Goal: Information Seeking & Learning: Understand process/instructions

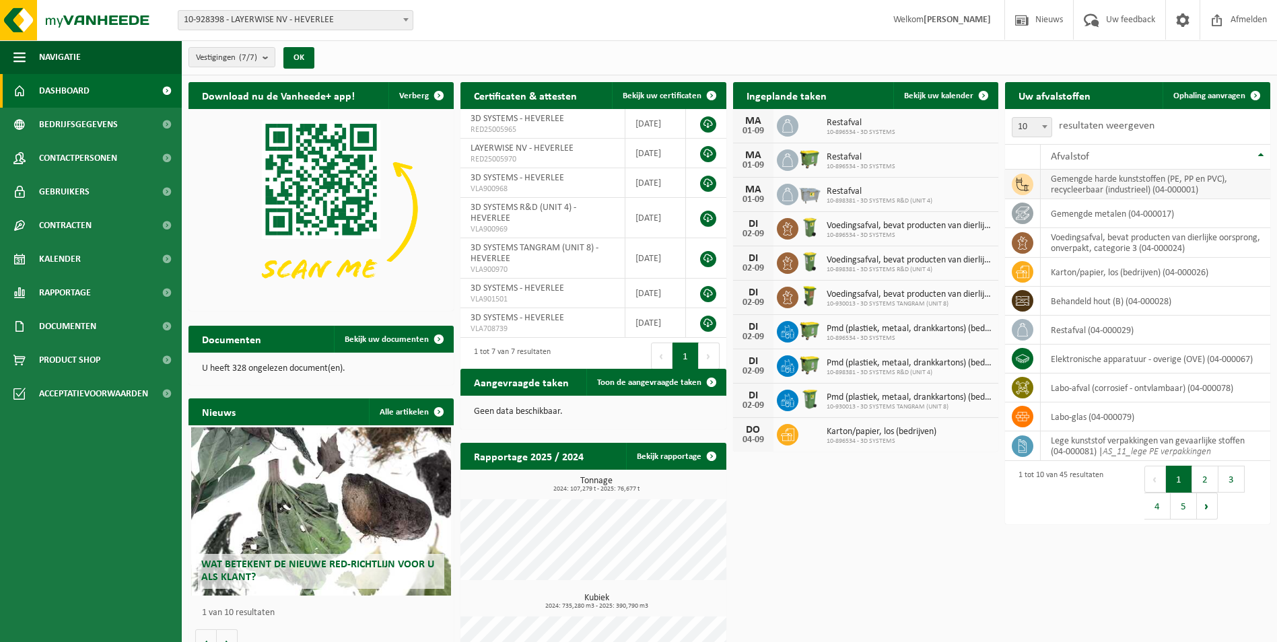
click at [1027, 184] on icon at bounding box center [1022, 184] width 13 height 13
click at [1082, 179] on td "gemengde harde kunststoffen (PE, PP en PVC), recycleerbaar (industrieel) (04-00…" at bounding box center [1156, 185] width 230 height 30
drag, startPoint x: 1082, startPoint y: 179, endPoint x: 1086, endPoint y: 188, distance: 9.6
click at [1085, 188] on td "gemengde harde kunststoffen (PE, PP en PVC), recycleerbaar (industrieel) (04-00…" at bounding box center [1156, 185] width 230 height 30
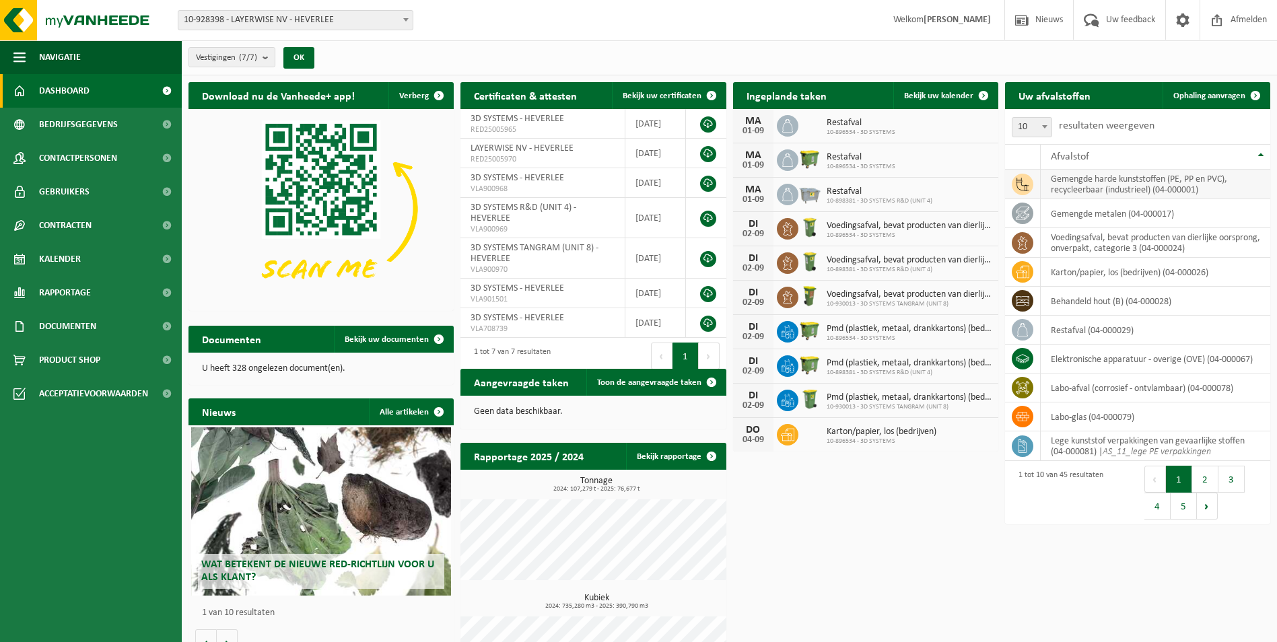
click at [1170, 182] on td "gemengde harde kunststoffen (PE, PP en PVC), recycleerbaar (industrieel) (04-00…" at bounding box center [1156, 185] width 230 height 30
click at [165, 328] on span at bounding box center [167, 327] width 30 height 34
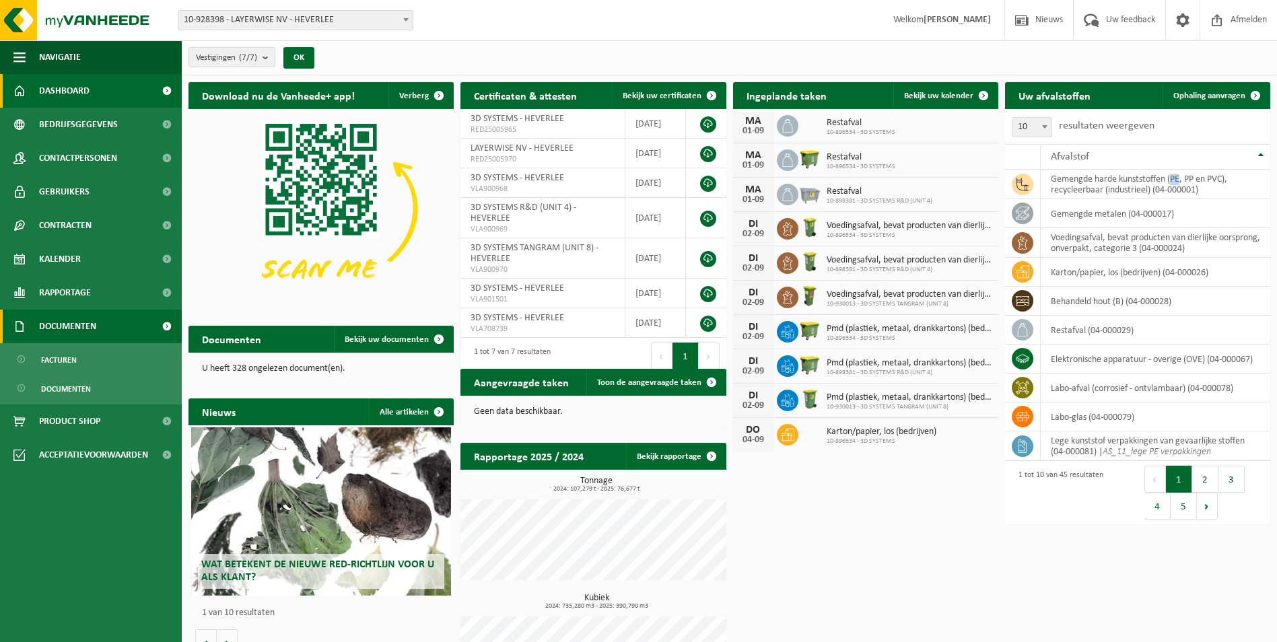
click at [165, 328] on span at bounding box center [167, 327] width 30 height 34
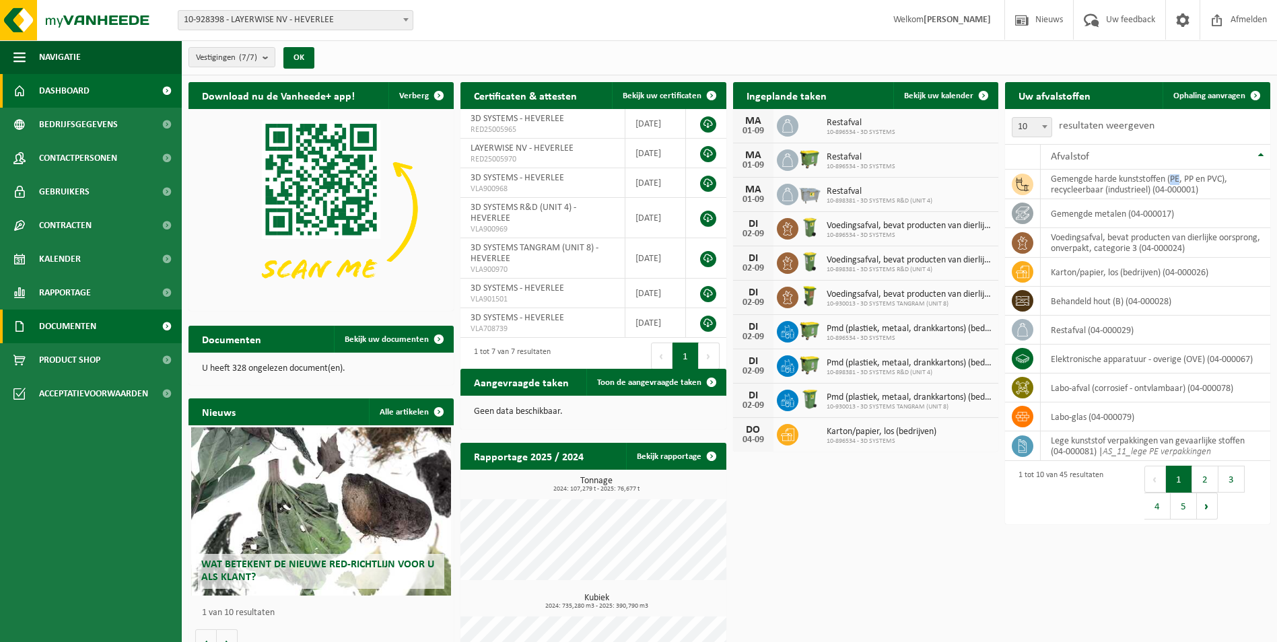
click at [165, 328] on span at bounding box center [167, 327] width 30 height 34
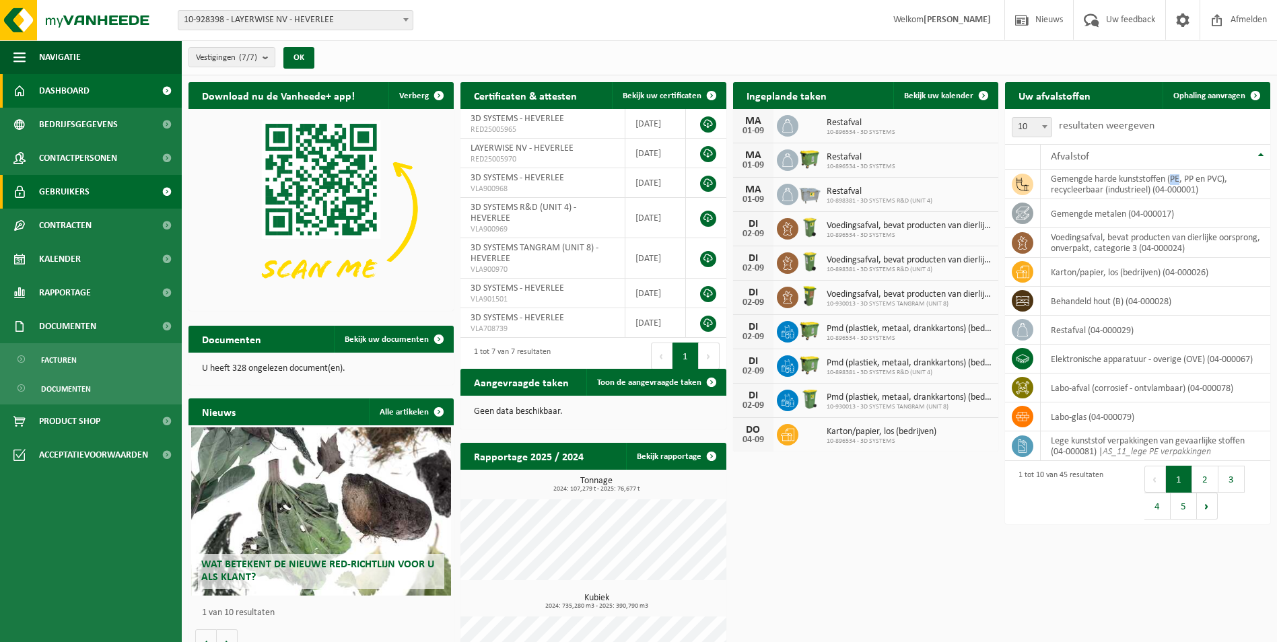
drag, startPoint x: 165, startPoint y: 328, endPoint x: 163, endPoint y: 190, distance: 138.1
click at [163, 190] on span at bounding box center [167, 192] width 30 height 34
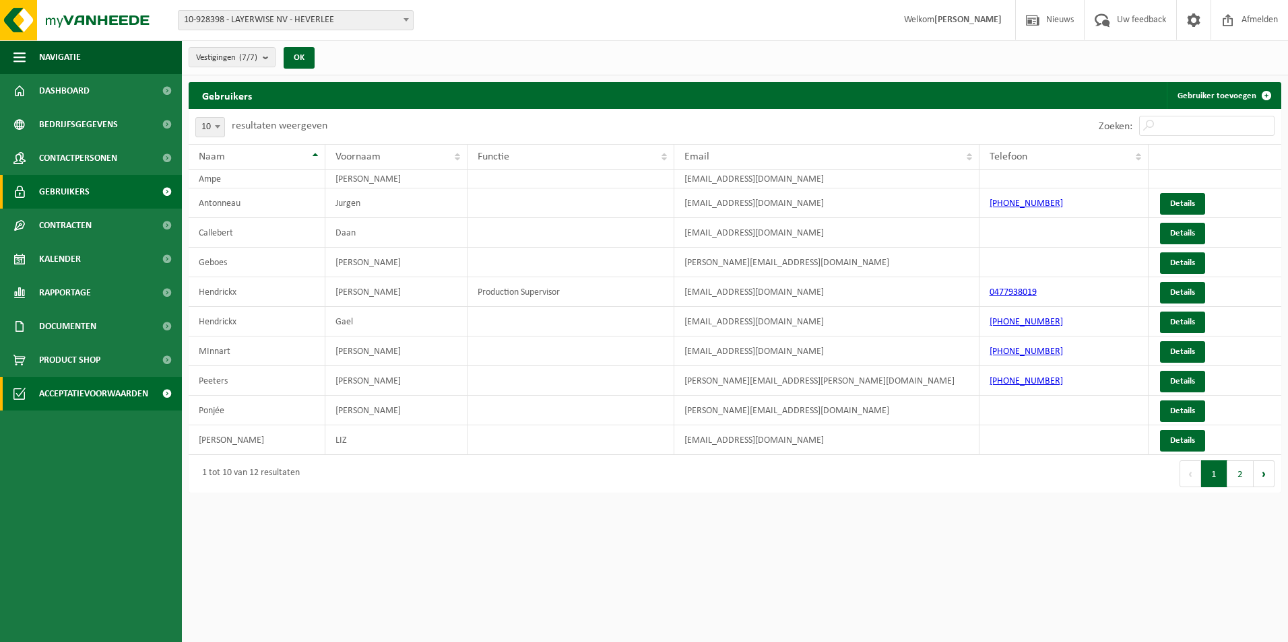
click at [67, 397] on span "Acceptatievoorwaarden" at bounding box center [93, 394] width 109 height 34
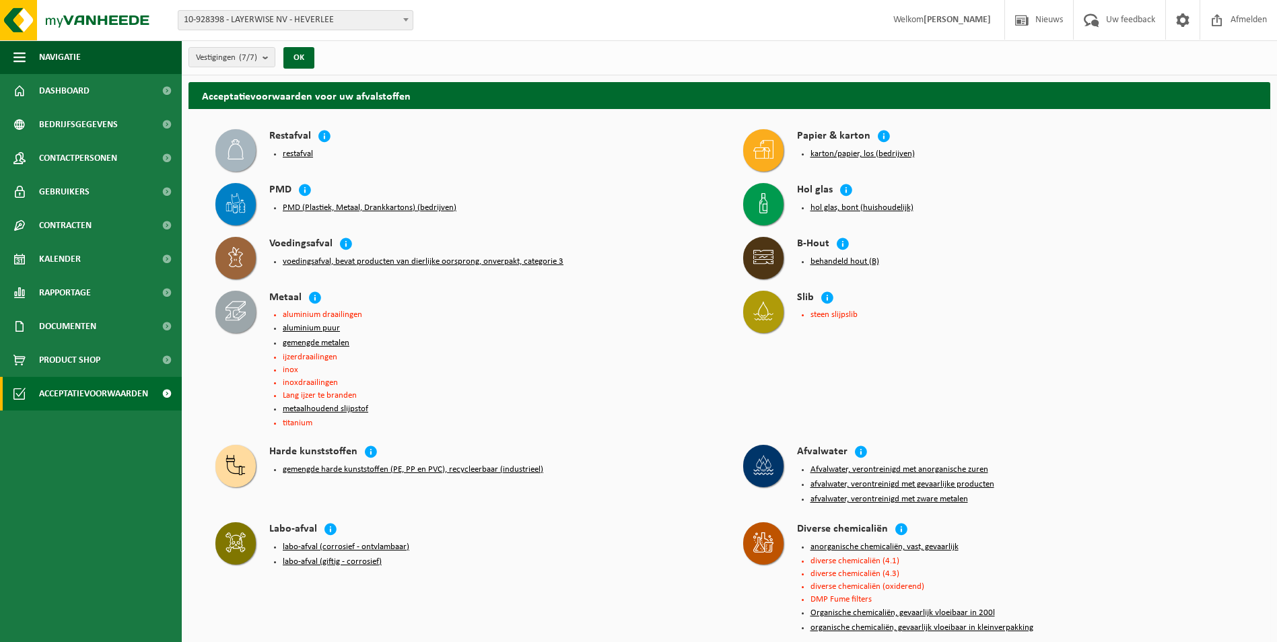
click at [321, 467] on button "gemengde harde kunststoffen (PE, PP en PVC), recycleerbaar (industrieel)" at bounding box center [413, 470] width 261 height 11
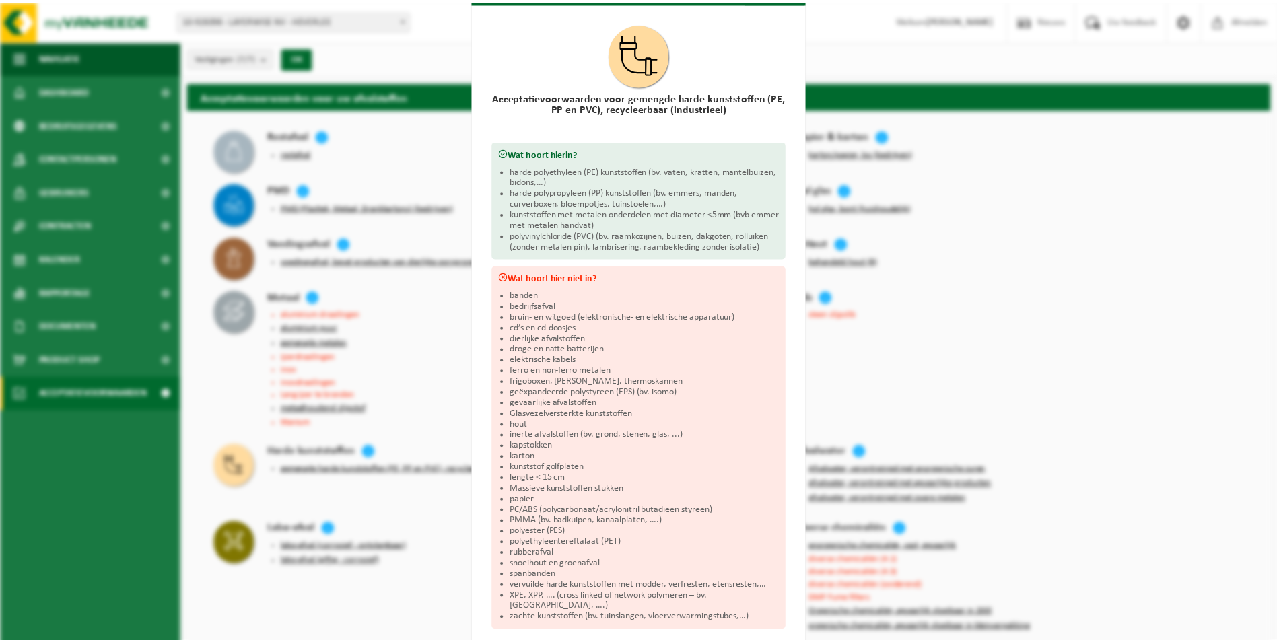
scroll to position [67, 0]
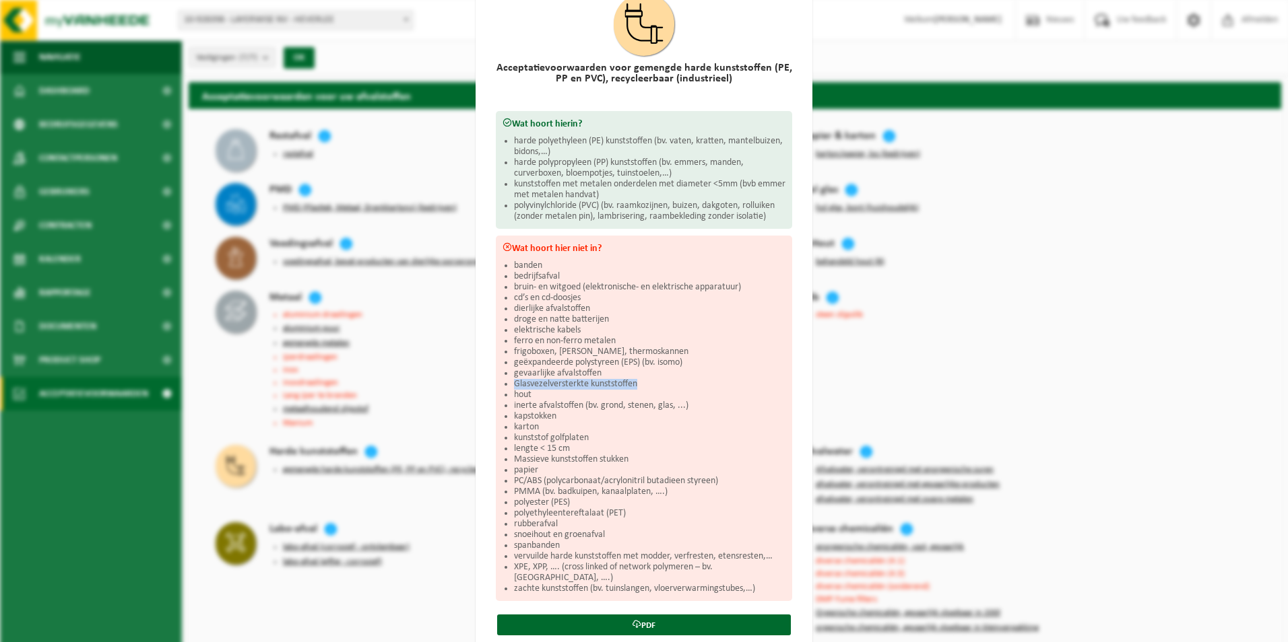
drag, startPoint x: 636, startPoint y: 380, endPoint x: 510, endPoint y: 383, distance: 126.0
click at [514, 383] on li "Glasvezelversterkte kunststoffen" at bounding box center [649, 384] width 271 height 11
click at [714, 476] on li "PC/ABS (polycarbonaat/acrylonitril butadieen styreen)" at bounding box center [649, 481] width 271 height 11
drag, startPoint x: 722, startPoint y: 478, endPoint x: 492, endPoint y: 475, distance: 229.6
click at [496, 475] on div "Wat hoort hier niet in? banden bedrijfsafval bruin- en witgoed (elektronische- …" at bounding box center [644, 419] width 296 height 366
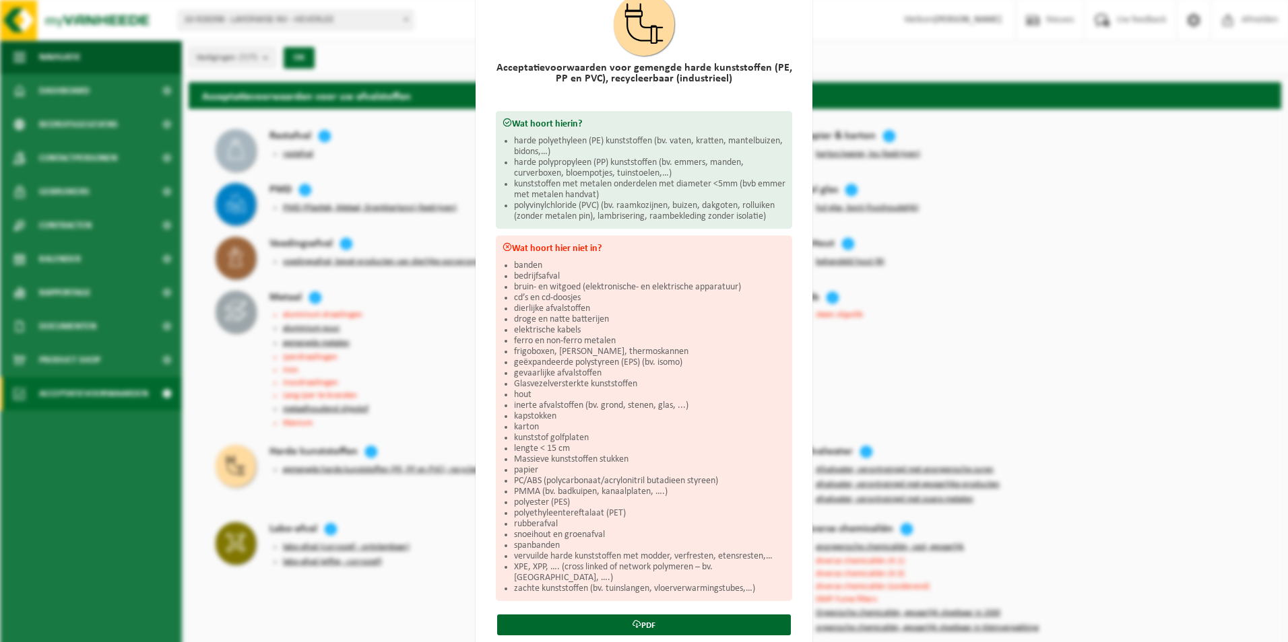
click at [568, 65] on h2 "Acceptatievoorwaarden voor gemengde harde kunststoffen (PE, PP en PVC), recycle…" at bounding box center [644, 74] width 296 height 22
click at [442, 333] on div "Gemengde harde kunststoffen (PE, PP en PVC), recycleerbaar (industrieel) Sluite…" at bounding box center [644, 321] width 1288 height 642
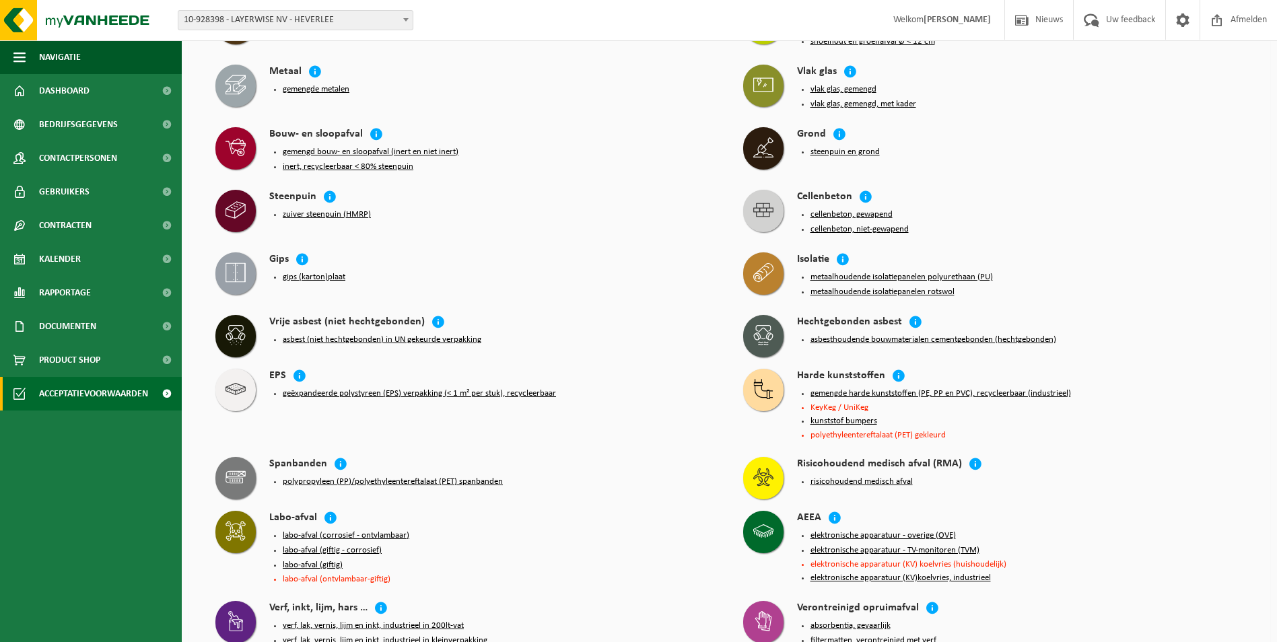
scroll to position [1414, 0]
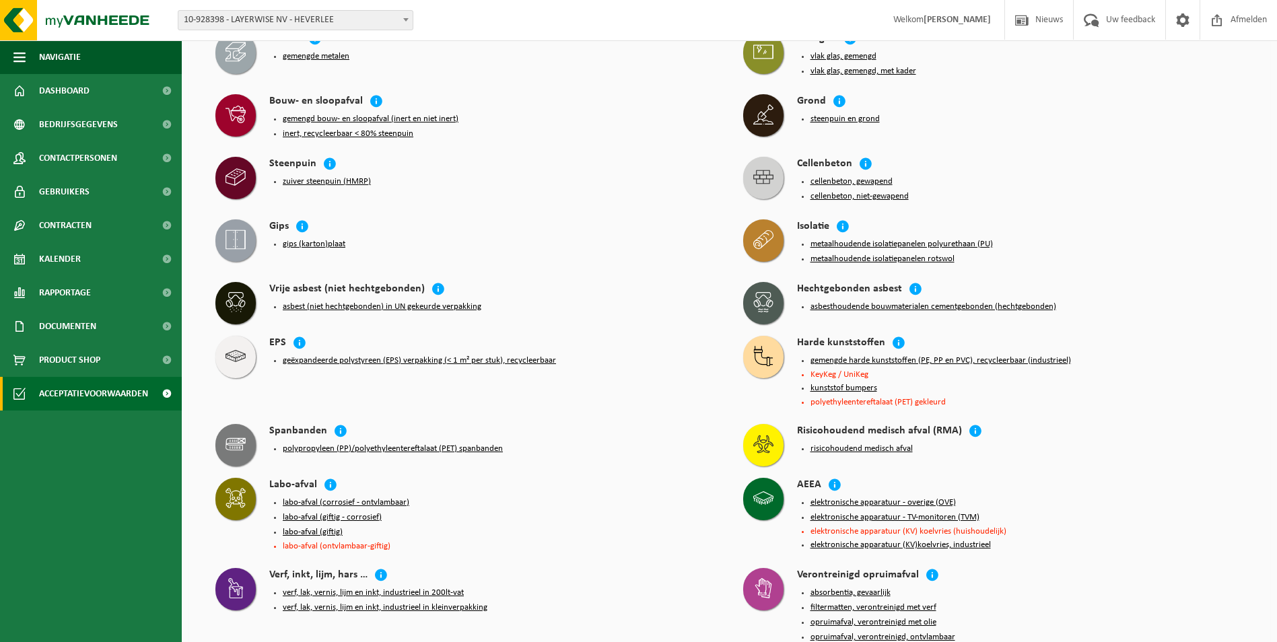
click at [836, 370] on li "KeyKeg / UniKeg" at bounding box center [1028, 374] width 434 height 9
click at [827, 383] on button "kunststof bumpers" at bounding box center [844, 388] width 67 height 11
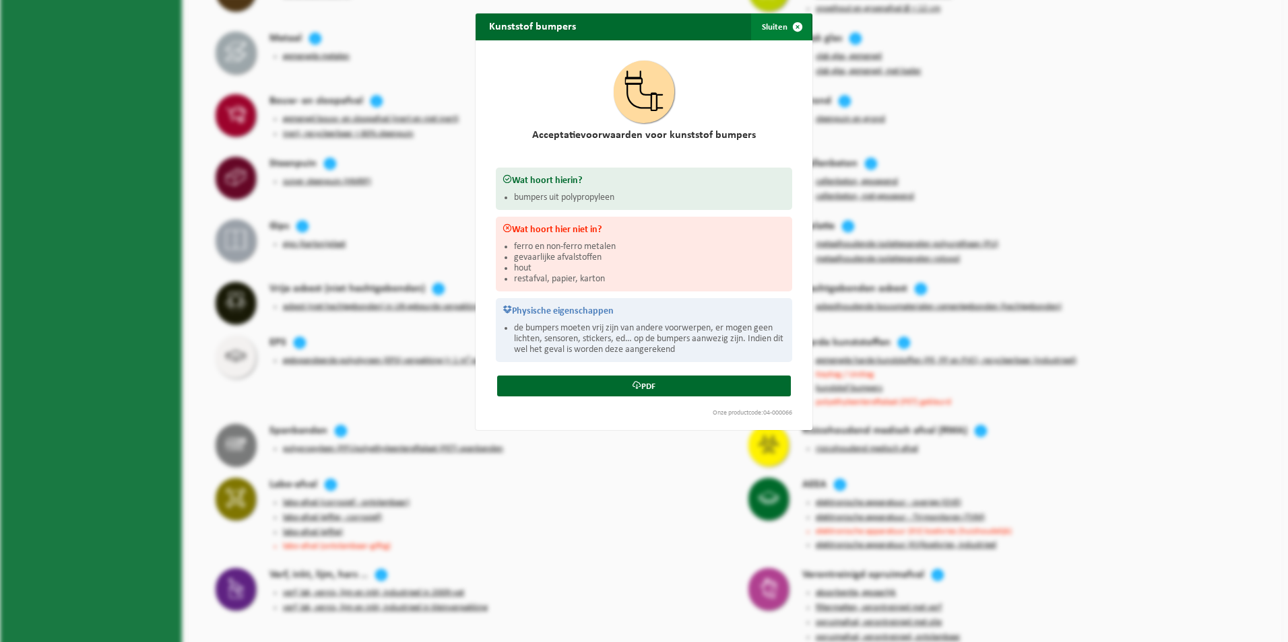
click at [791, 30] on span "button" at bounding box center [797, 26] width 27 height 27
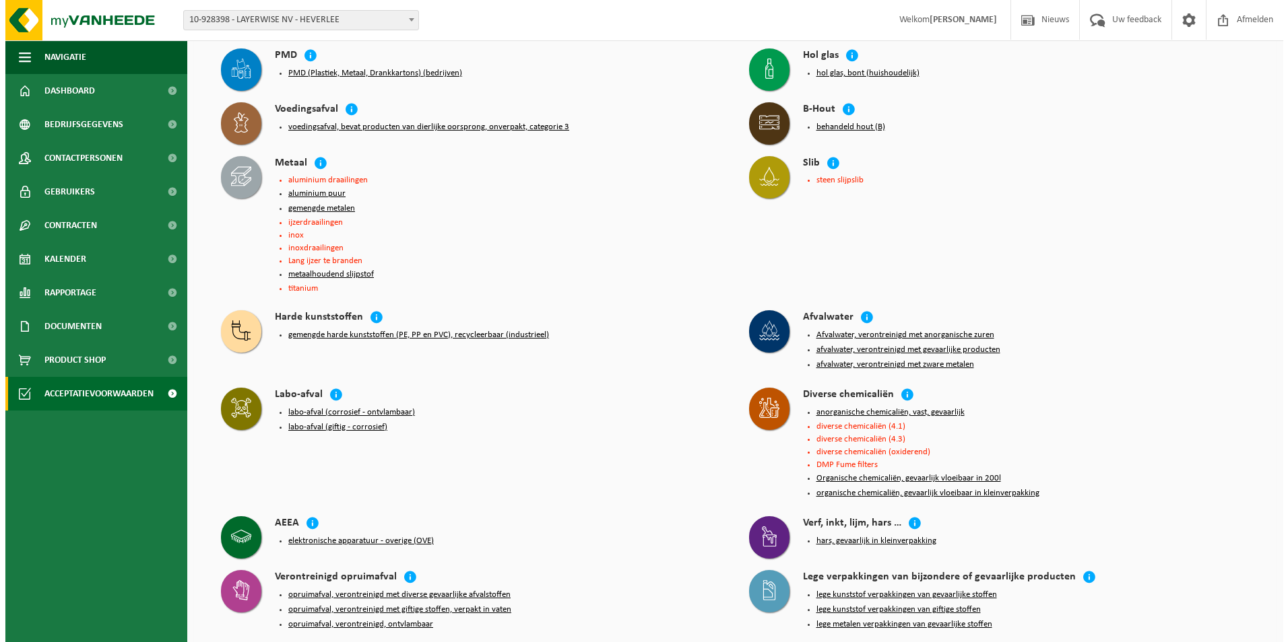
scroll to position [0, 0]
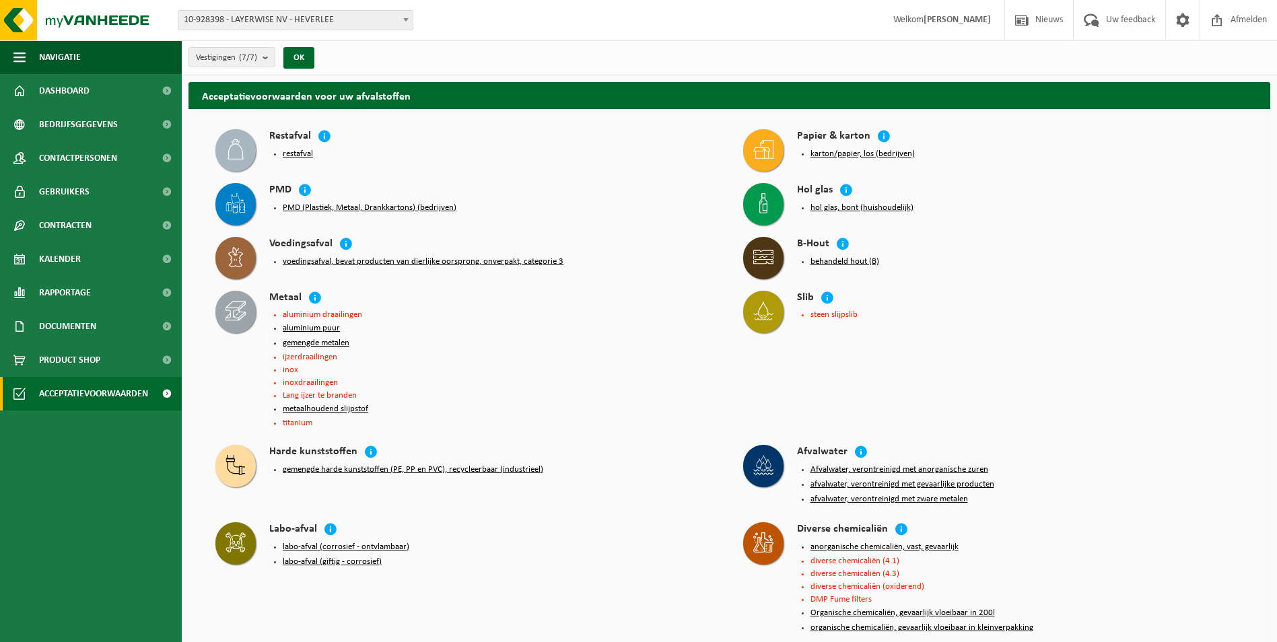
click at [382, 467] on button "gemengde harde kunststoffen (PE, PP en PVC), recycleerbaar (industrieel)" at bounding box center [413, 470] width 261 height 11
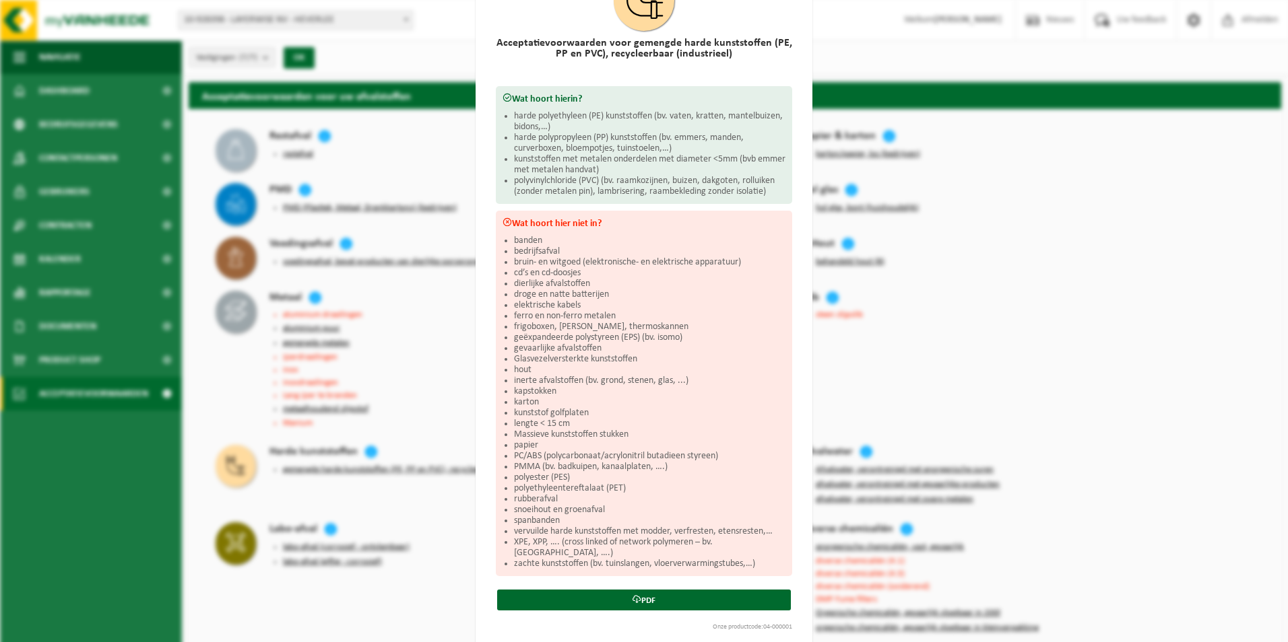
scroll to position [105, 0]
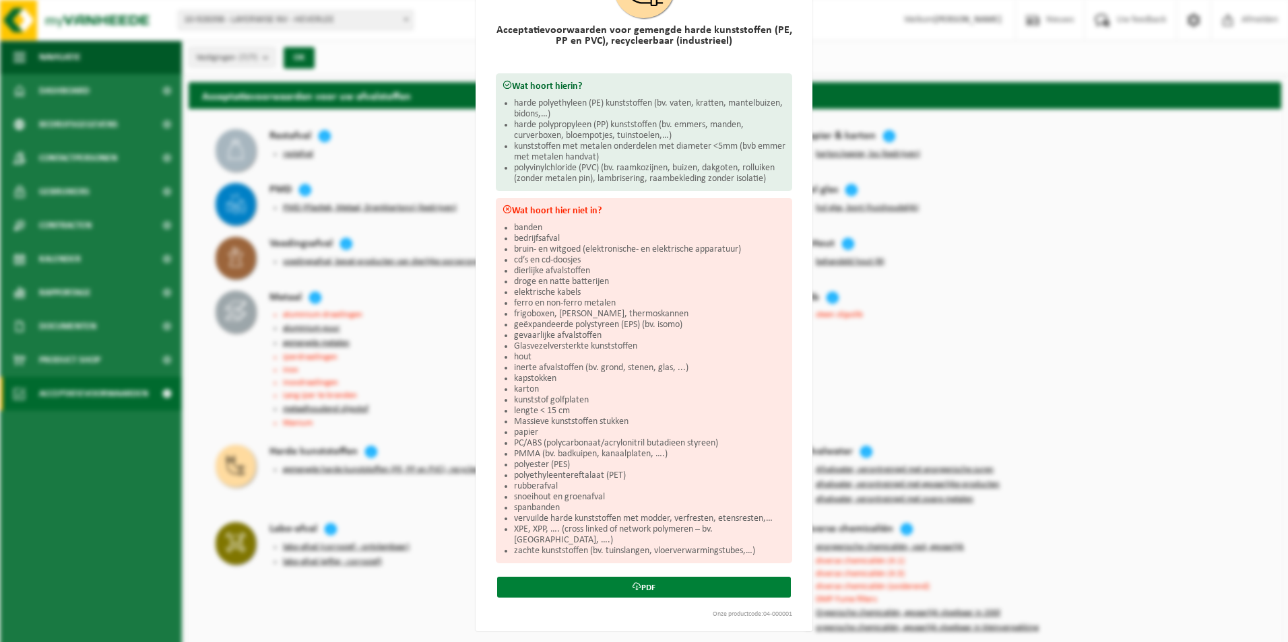
click at [640, 580] on link "PDF" at bounding box center [644, 587] width 294 height 21
